Goal: Go to known website: Go to known website

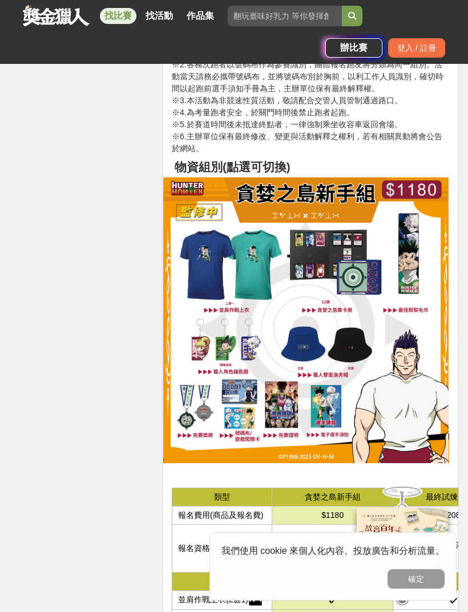
scroll to position [1884, 0]
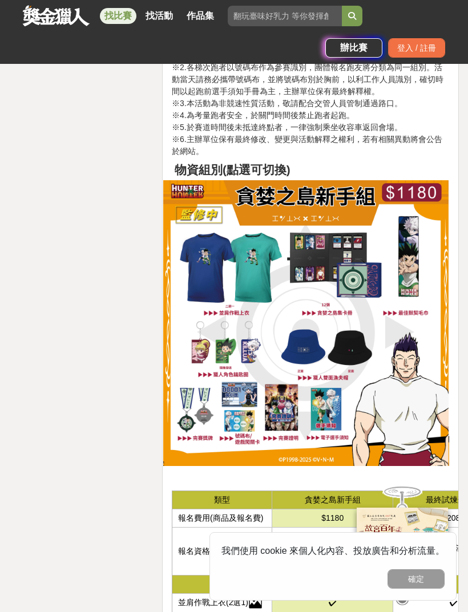
click at [431, 510] on td "$2080" at bounding box center [453, 519] width 121 height 18
click at [436, 491] on td "最終試煉豪華組" at bounding box center [453, 500] width 121 height 18
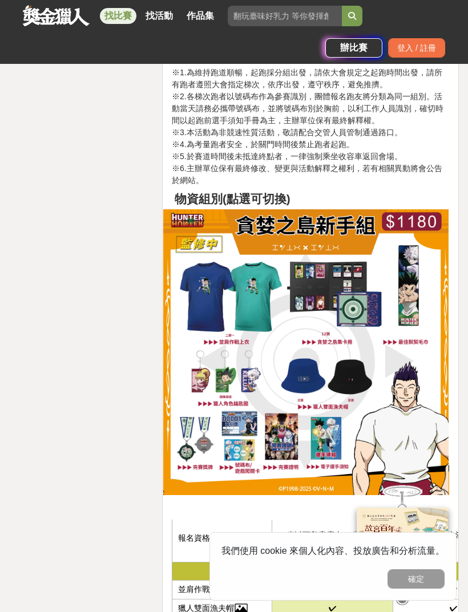
scroll to position [42, 0]
click at [430, 577] on button "確定" at bounding box center [415, 578] width 57 height 19
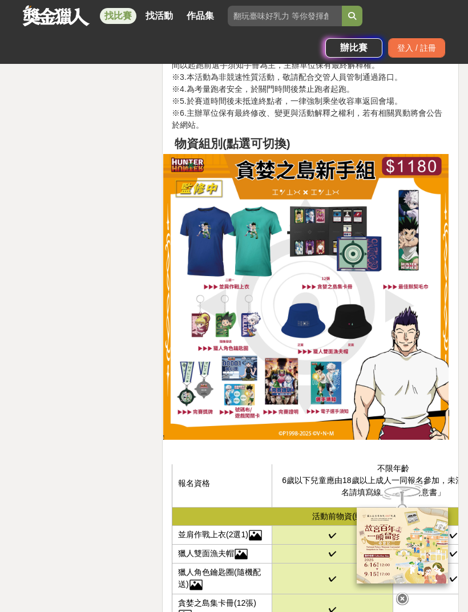
scroll to position [1943, 0]
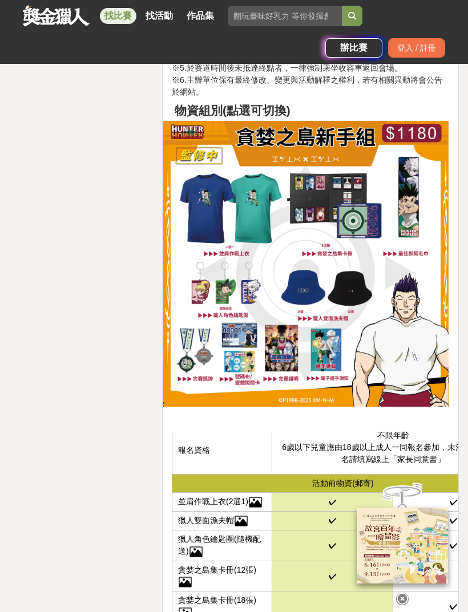
click at [412, 561] on td at bounding box center [453, 576] width 121 height 31
click at [411, 561] on td at bounding box center [453, 576] width 121 height 31
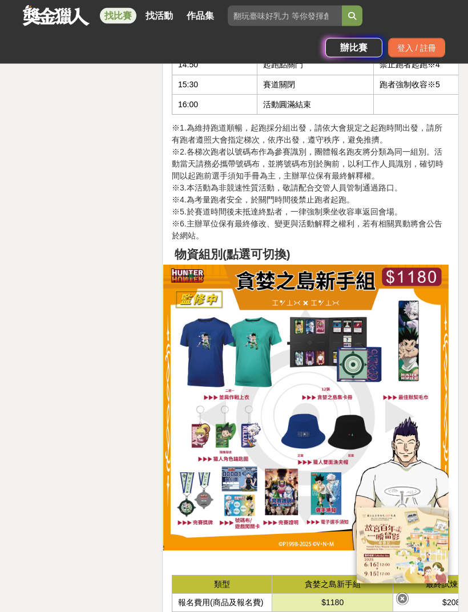
scroll to position [1798, 0]
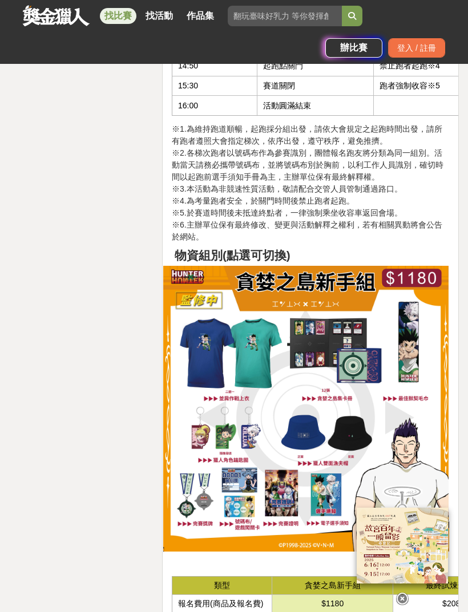
click at [432, 595] on td "$2080" at bounding box center [453, 604] width 121 height 18
click at [443, 577] on td "最終試煉豪華組" at bounding box center [453, 586] width 121 height 18
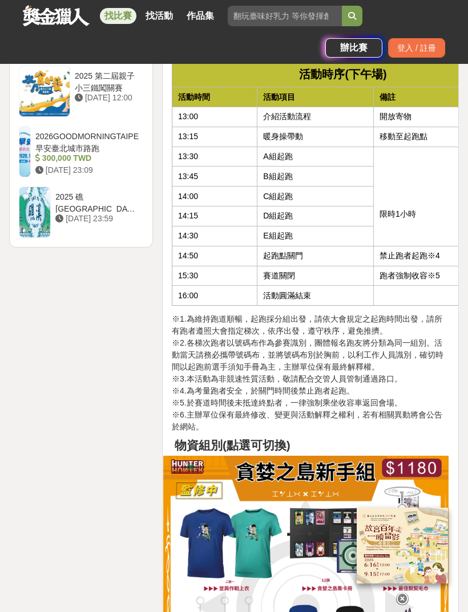
scroll to position [1608, 0]
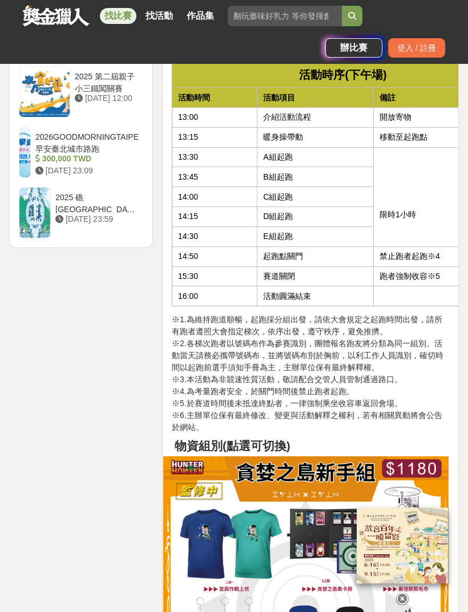
click at [370, 456] on img at bounding box center [306, 599] width 286 height 286
click at [437, 484] on div at bounding box center [402, 544] width 114 height 124
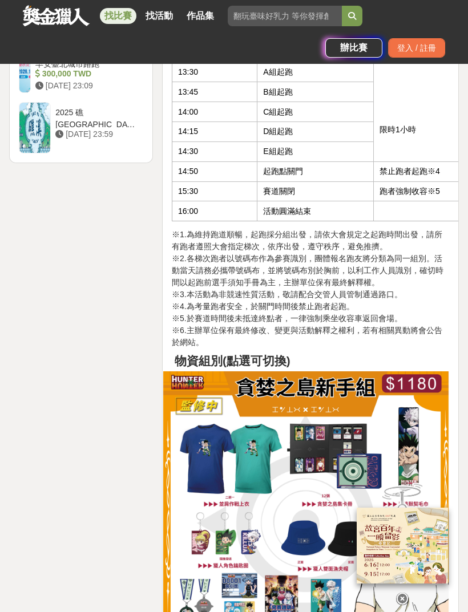
scroll to position [1693, 0]
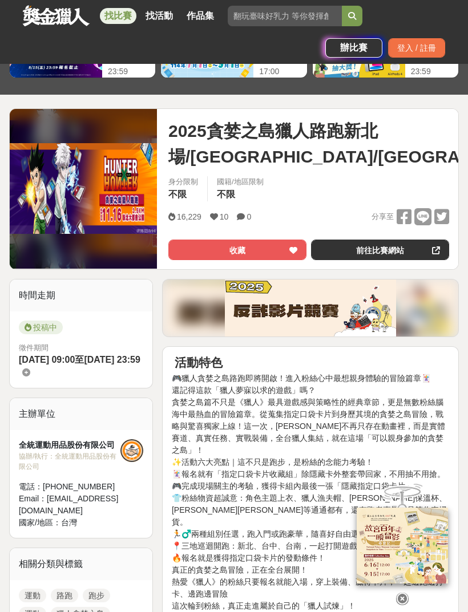
scroll to position [79, 0]
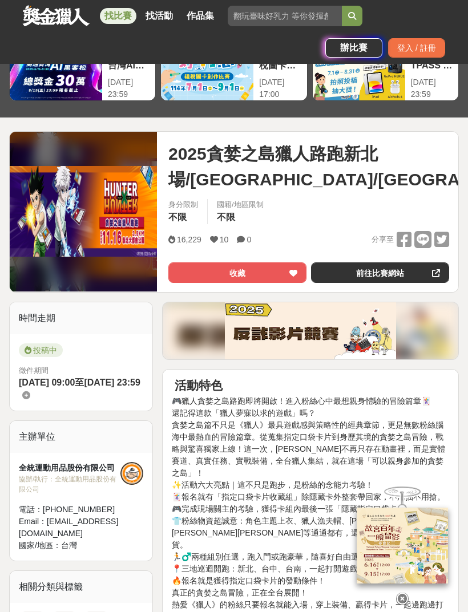
click at [393, 273] on link "前往比賽網站" at bounding box center [380, 272] width 138 height 21
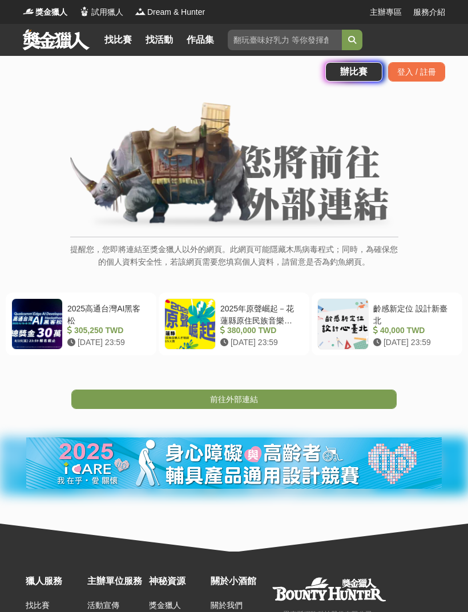
click at [252, 406] on link "前往外部連結" at bounding box center [233, 399] width 325 height 19
